Goal: Task Accomplishment & Management: Complete application form

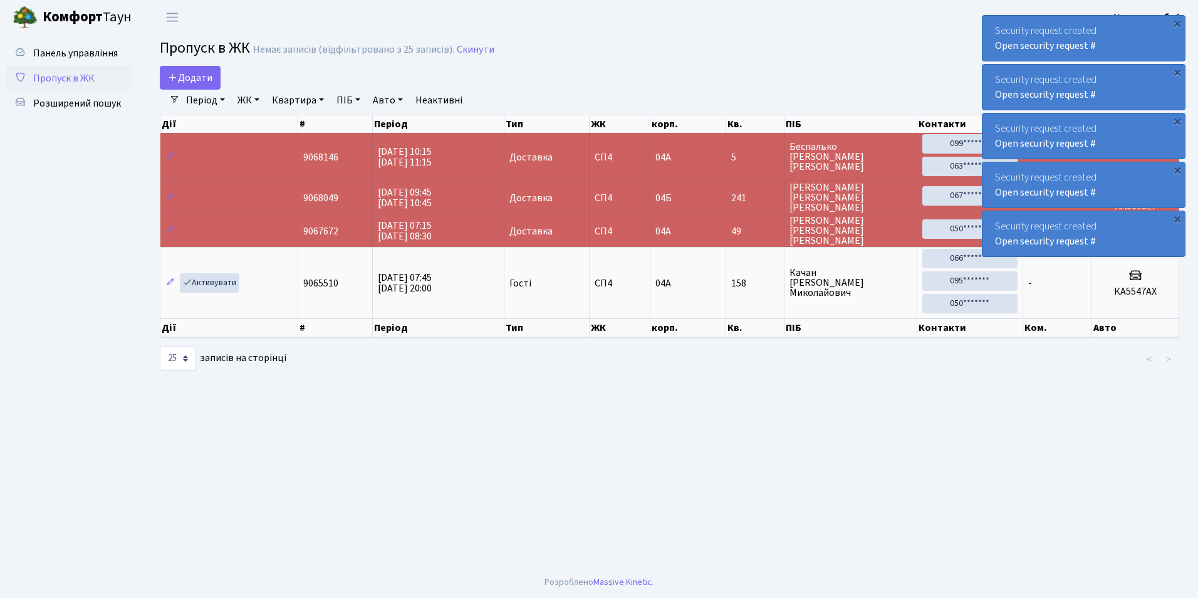
select select "25"
click at [182, 76] on span "Додати" at bounding box center [190, 78] width 44 height 14
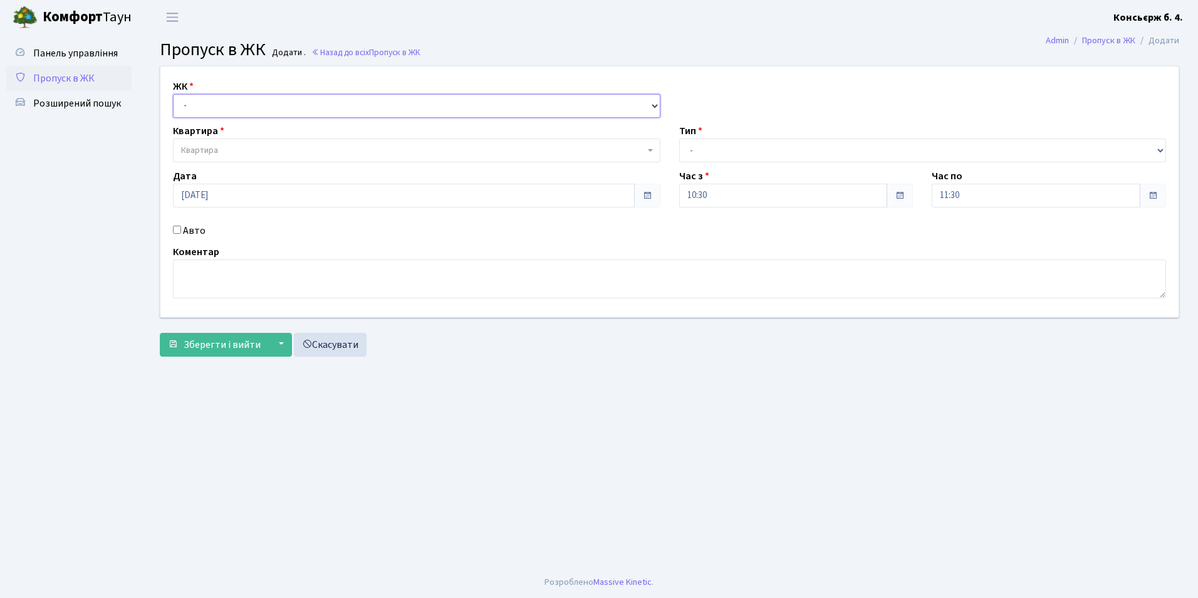
click at [198, 104] on select "- СП4, Столичне шосе, 5" at bounding box center [416, 106] width 487 height 24
select select "325"
click at [173, 94] on select "- СП4, Столичне шосе, 5" at bounding box center [416, 106] width 487 height 24
select select
click at [214, 151] on span "Квартира" at bounding box center [199, 150] width 37 height 13
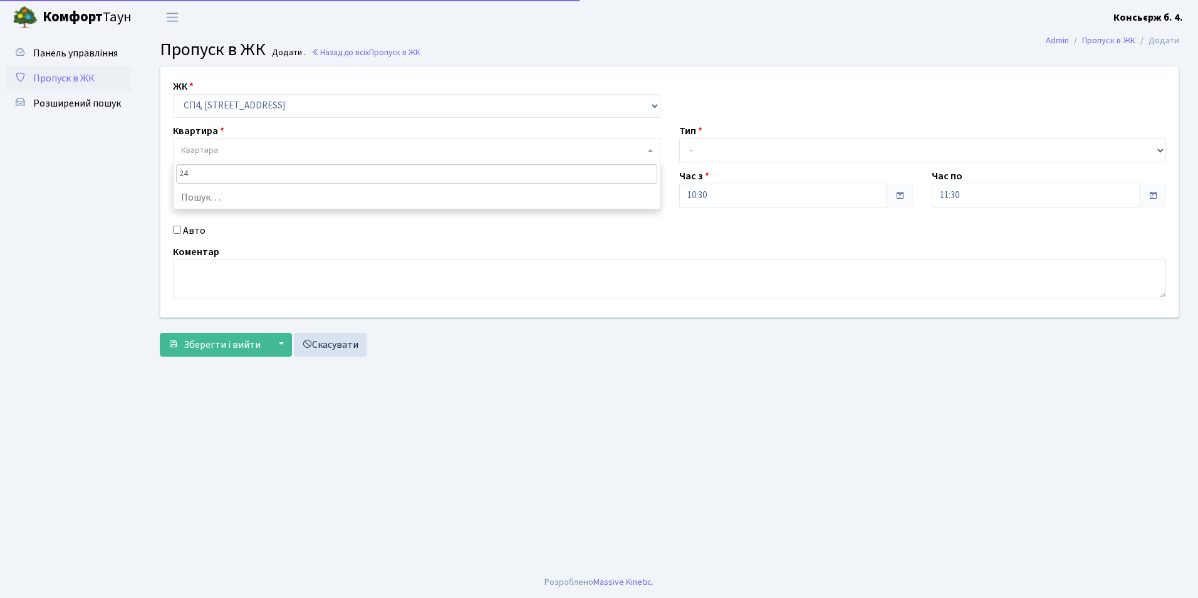
type input "241"
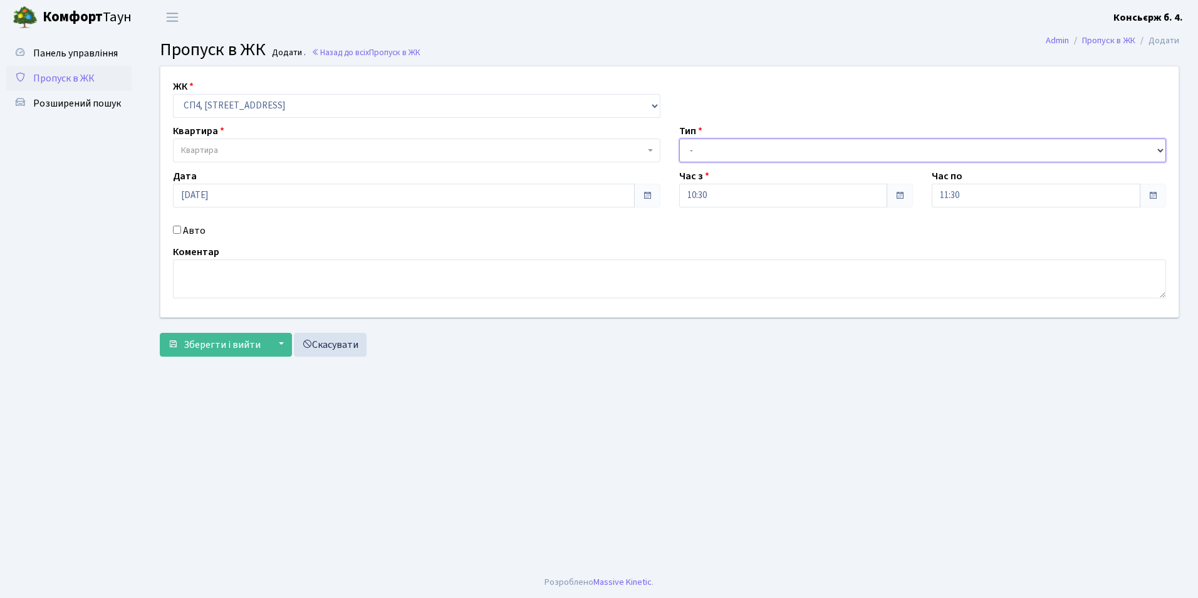
click at [714, 150] on select "- Доставка Таксі Гості Сервіс" at bounding box center [922, 150] width 487 height 24
select select "18"
click at [679, 138] on select "- Доставка Таксі Гості Сервіс" at bounding box center [922, 150] width 487 height 24
click at [175, 228] on input "Авто" at bounding box center [177, 230] width 8 height 8
checkbox input "true"
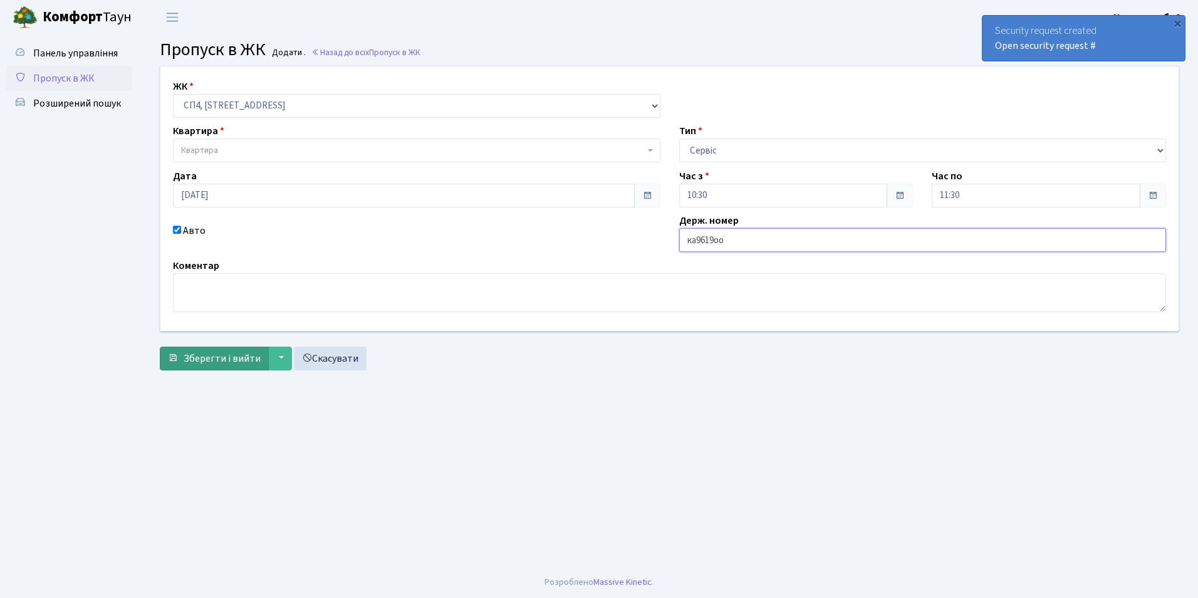
type input "ка9619оо"
click at [217, 359] on span "Зберегти і вийти" at bounding box center [222, 358] width 77 height 14
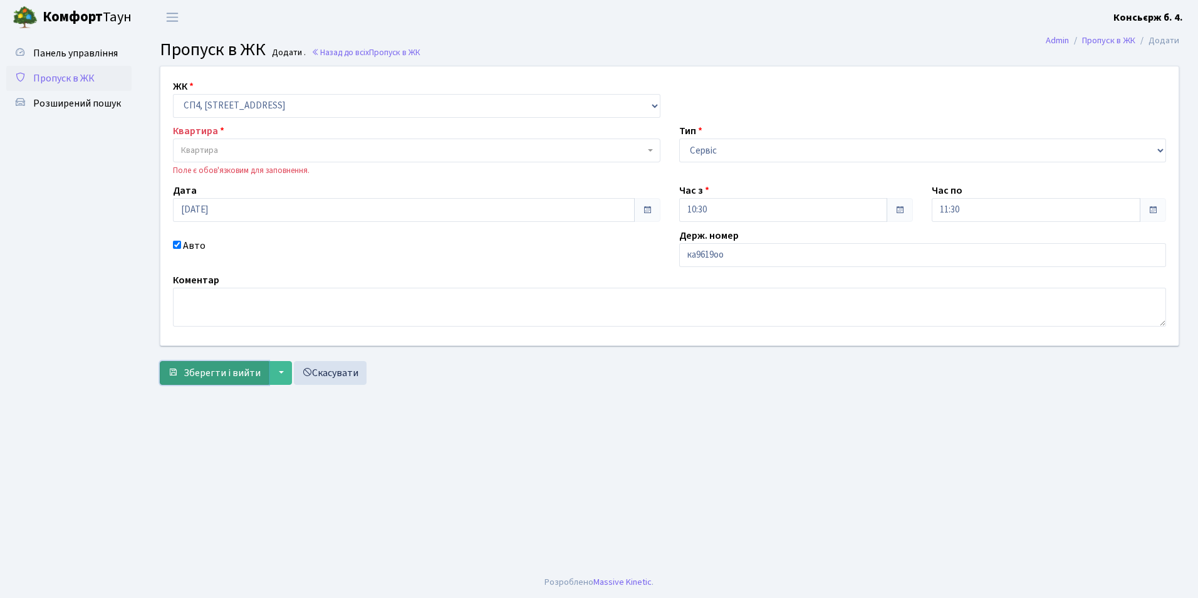
click at [213, 375] on span "Зберегти і вийти" at bounding box center [222, 373] width 77 height 14
click at [209, 105] on select "- СП4, Столичне шосе, 5" at bounding box center [416, 106] width 487 height 24
click at [173, 94] on select "- СП4, Столичне шосе, 5" at bounding box center [416, 106] width 487 height 24
click at [329, 373] on link "Скасувати" at bounding box center [330, 373] width 73 height 24
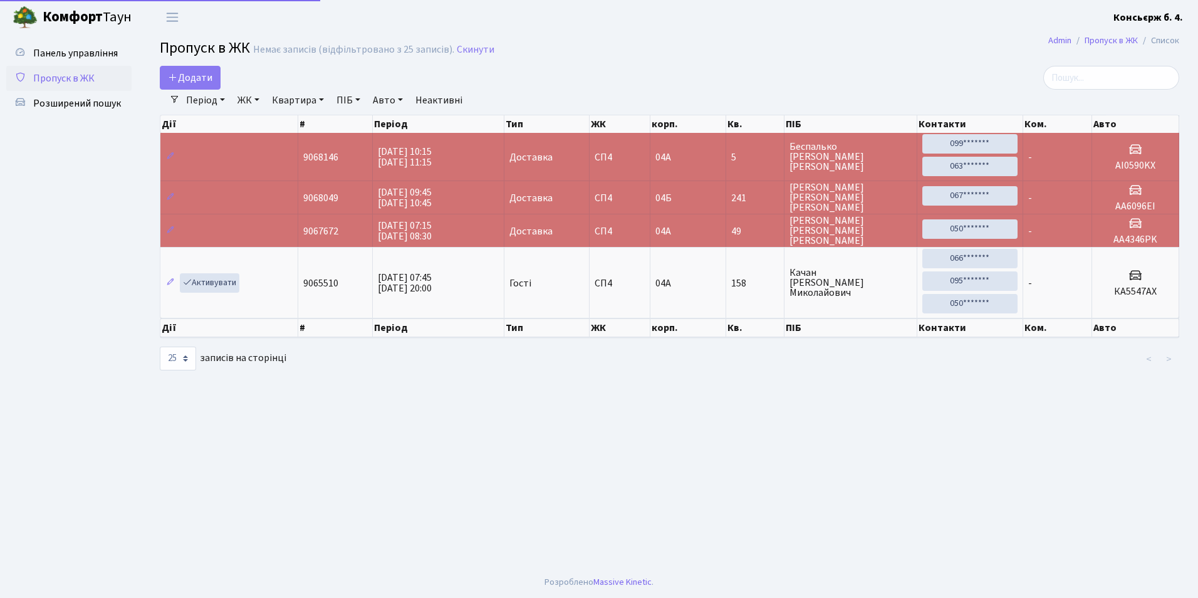
select select "25"
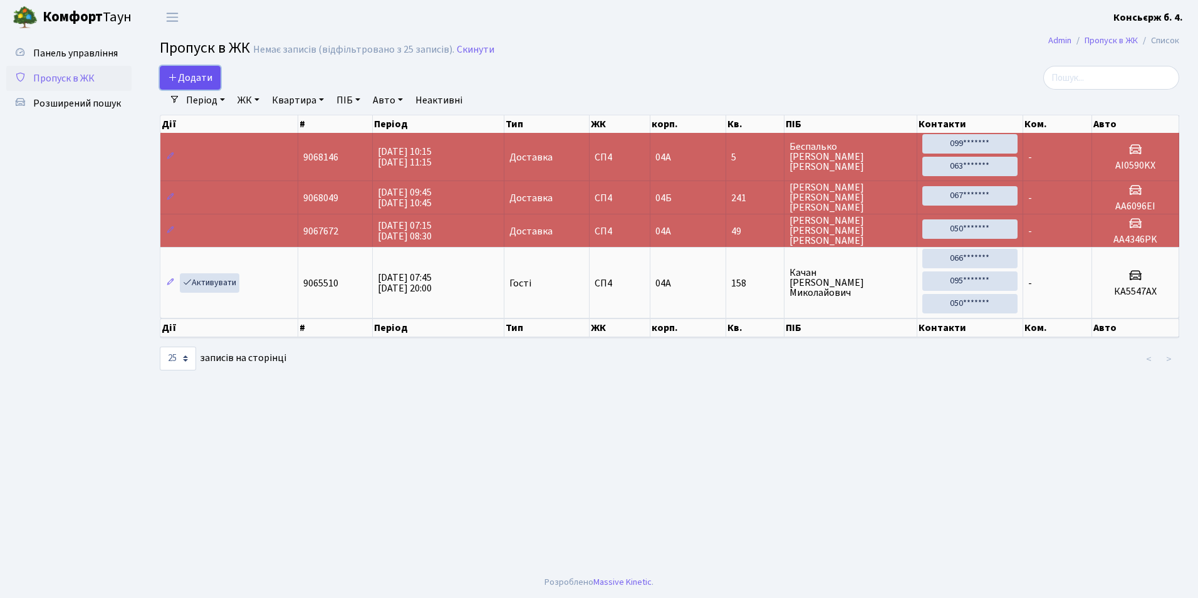
click at [187, 80] on span "Додати" at bounding box center [190, 78] width 44 height 14
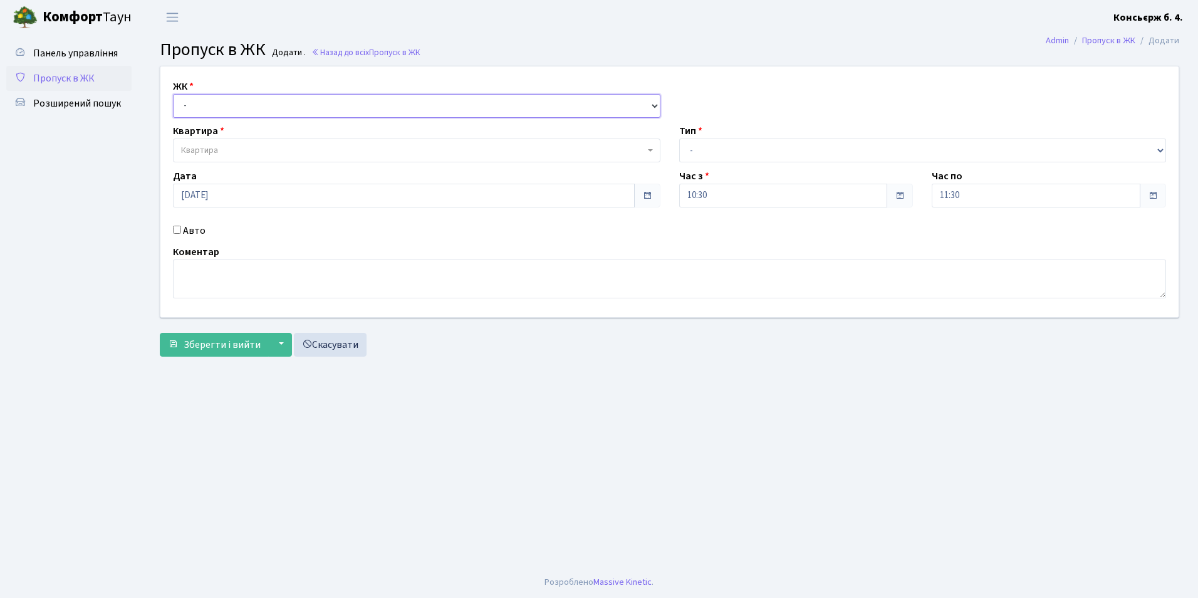
click at [187, 104] on select "- [STREET_ADDRESS]" at bounding box center [416, 106] width 487 height 24
select select "325"
click at [173, 94] on select "- [STREET_ADDRESS]" at bounding box center [416, 106] width 487 height 24
select select
click at [209, 151] on span "Квартира" at bounding box center [199, 150] width 37 height 13
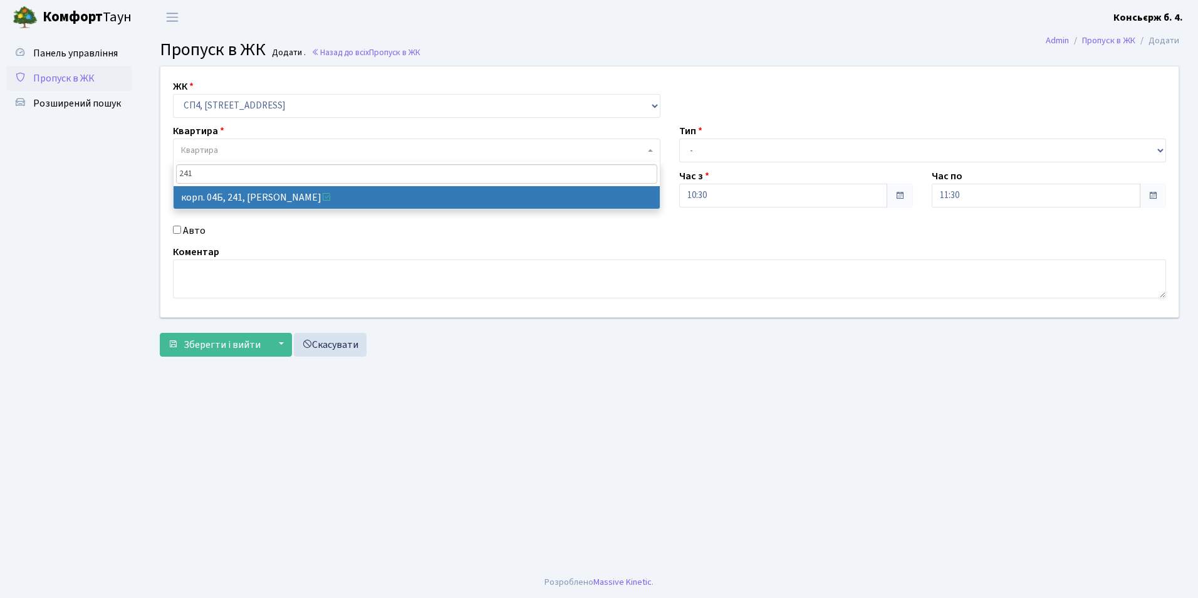
type input "241"
select select "21269"
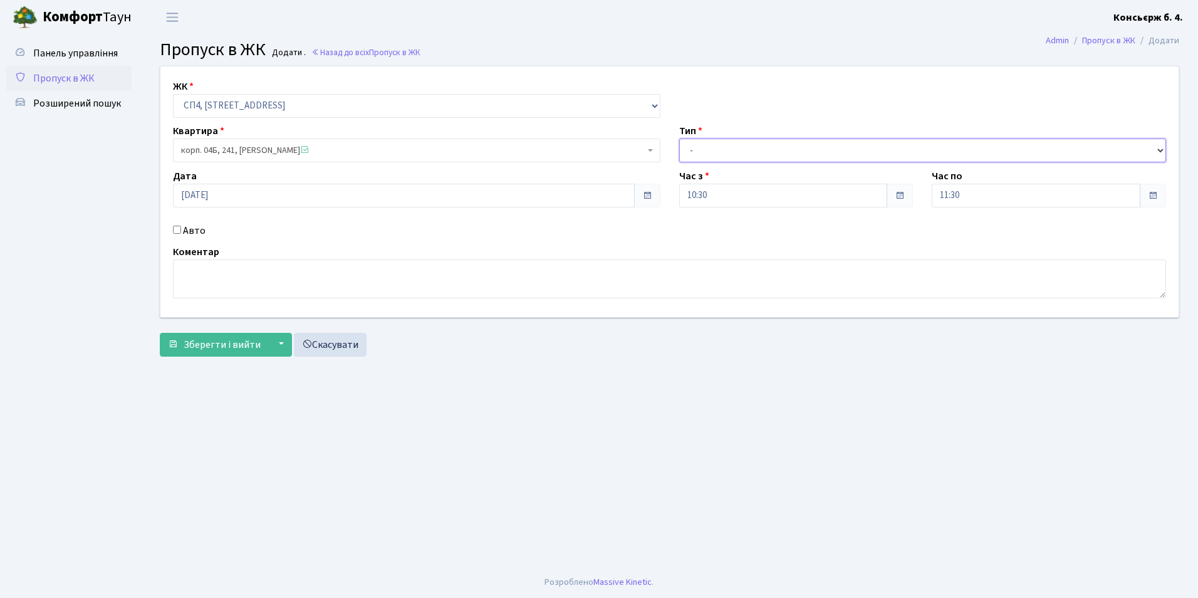
click at [705, 150] on select "- Доставка Таксі Гості Сервіс" at bounding box center [922, 150] width 487 height 24
select select "18"
click at [679, 138] on select "- Доставка Таксі Гості Сервіс" at bounding box center [922, 150] width 487 height 24
click at [177, 228] on input "Авто" at bounding box center [177, 230] width 8 height 8
checkbox input "true"
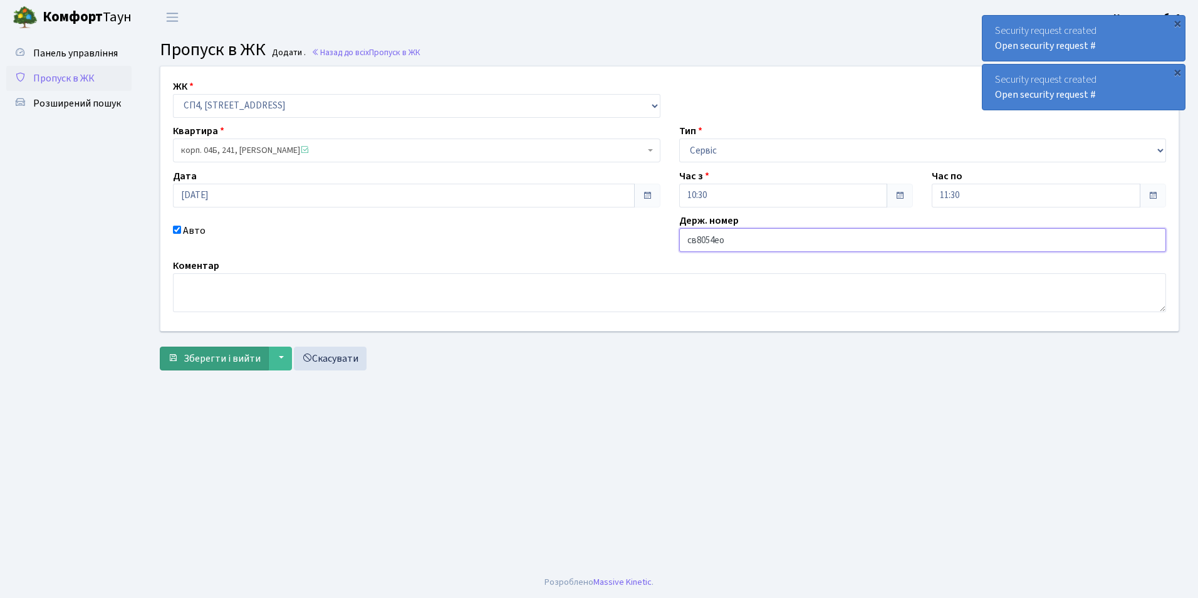
type input "св8054ео"
click at [221, 358] on span "Зберегти і вийти" at bounding box center [222, 358] width 77 height 14
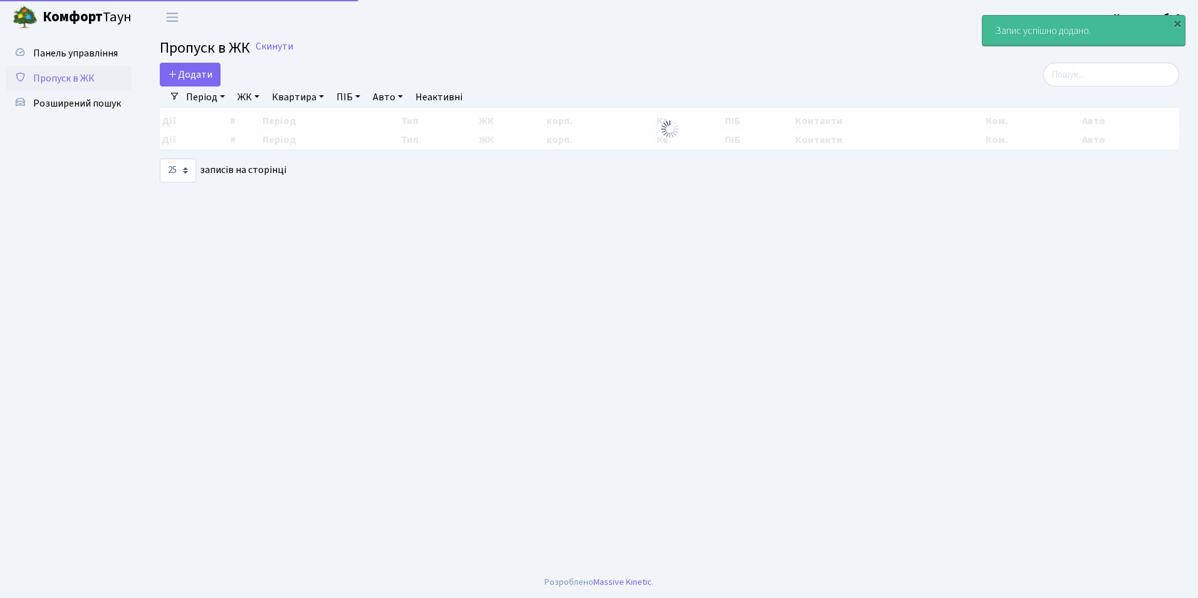
select select "25"
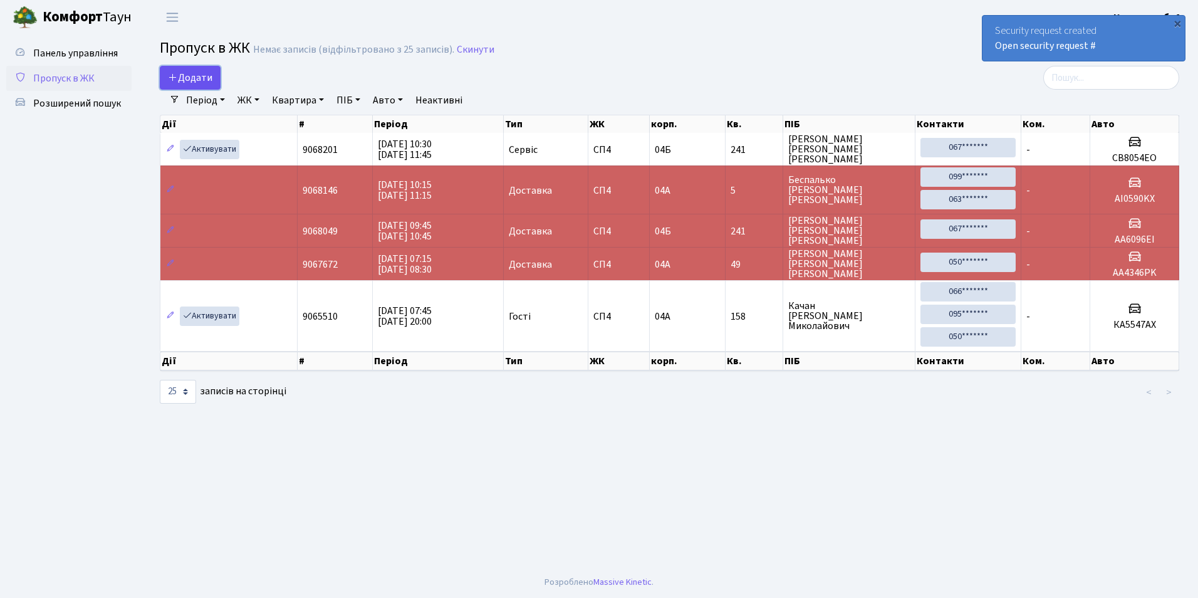
click at [177, 77] on icon at bounding box center [173, 77] width 10 height 10
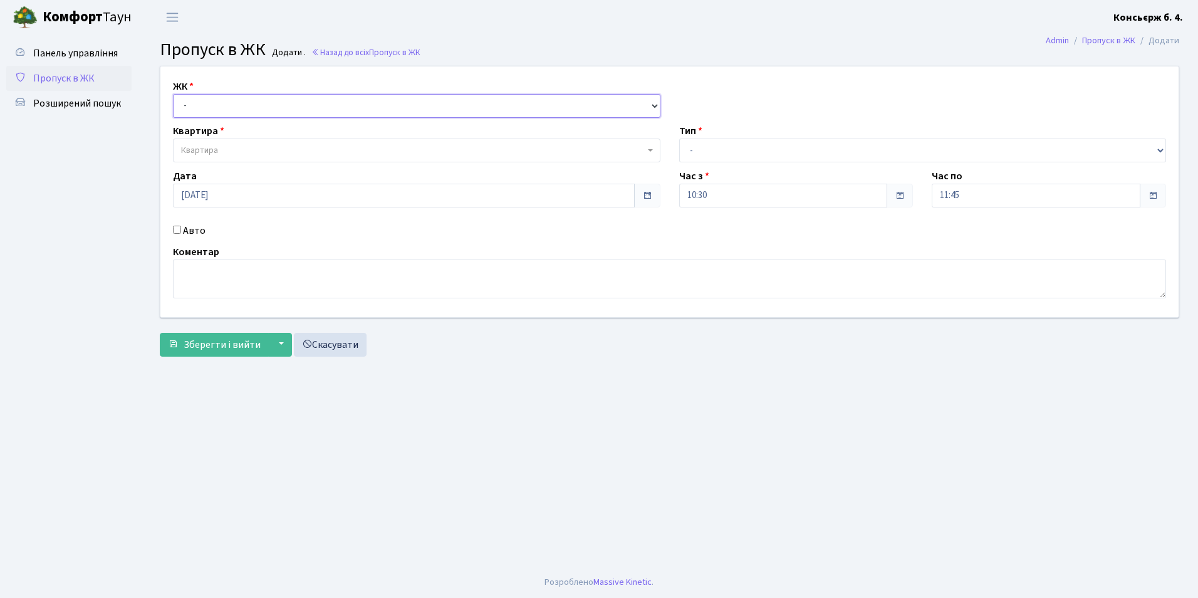
click at [207, 102] on select "- СП4, Столичне шосе, 5" at bounding box center [416, 106] width 487 height 24
select select "325"
click at [173, 94] on select "- СП4, Столичне шосе, 5" at bounding box center [416, 106] width 487 height 24
select select
click at [197, 152] on span "Квартира" at bounding box center [199, 150] width 37 height 13
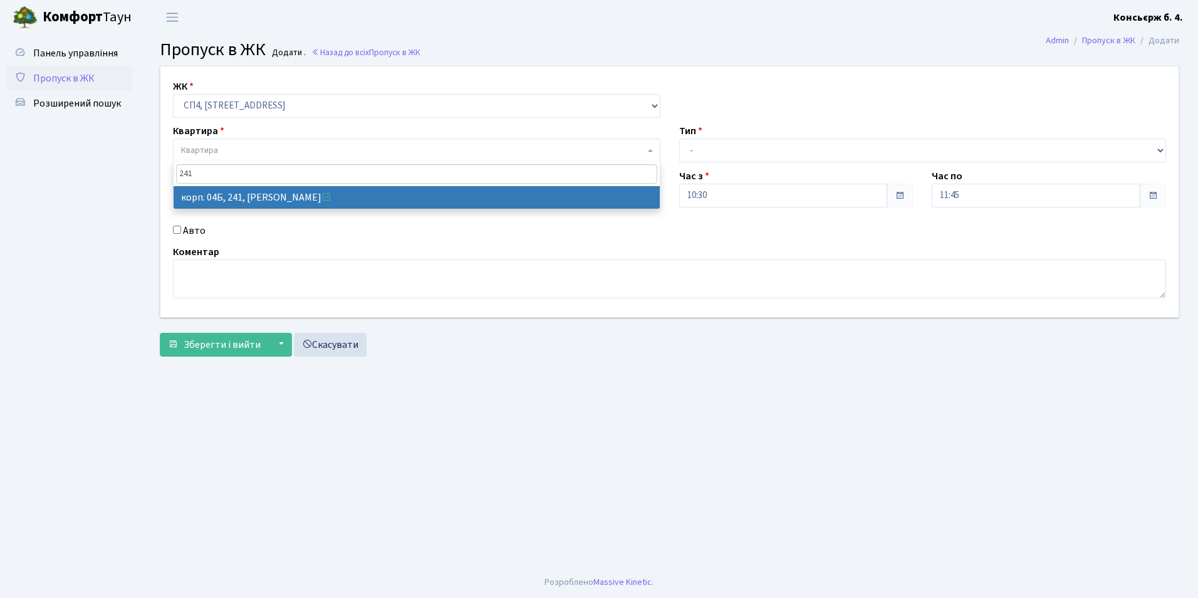
type input "241"
select select "21269"
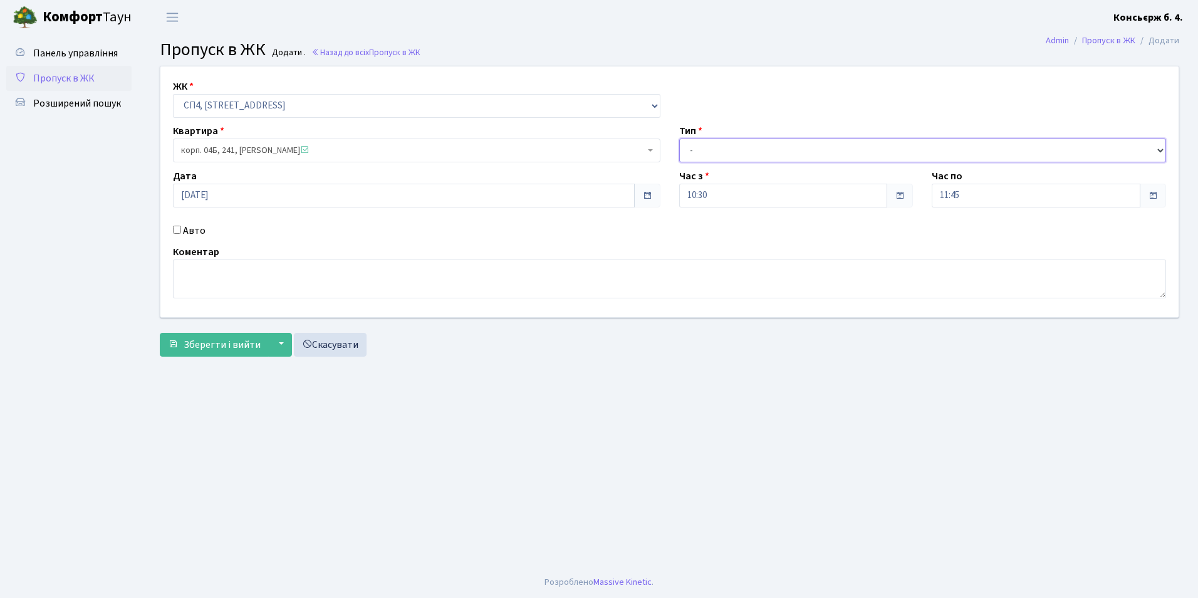
click at [695, 149] on select "- Доставка Таксі Гості Сервіс" at bounding box center [922, 150] width 487 height 24
select select "18"
click at [679, 138] on select "- Доставка Таксі Гості Сервіс" at bounding box center [922, 150] width 487 height 24
click at [175, 229] on input "Авто" at bounding box center [177, 230] width 8 height 8
checkbox input "true"
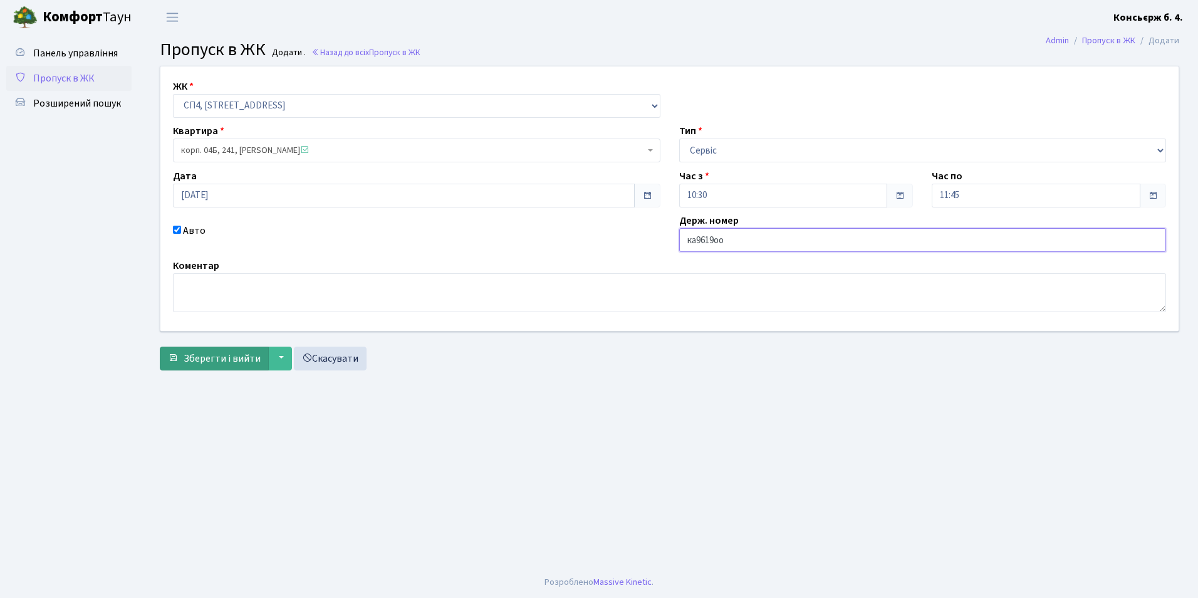
type input "ка9619оо"
click at [233, 359] on span "Зберегти і вийти" at bounding box center [222, 358] width 77 height 14
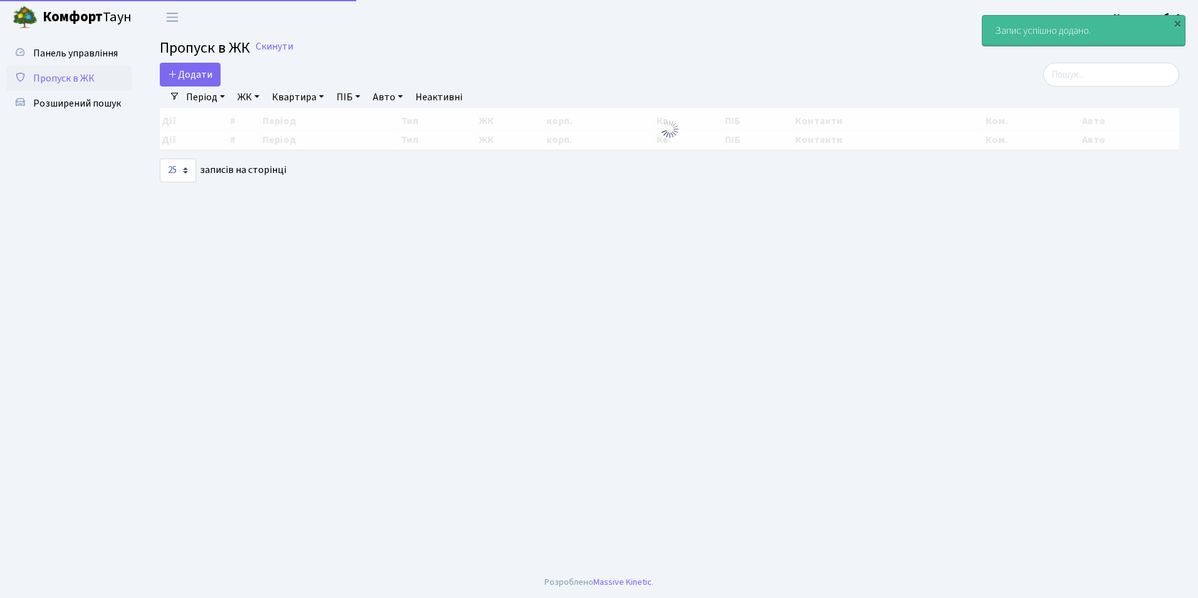
select select "25"
